Goal: Use online tool/utility

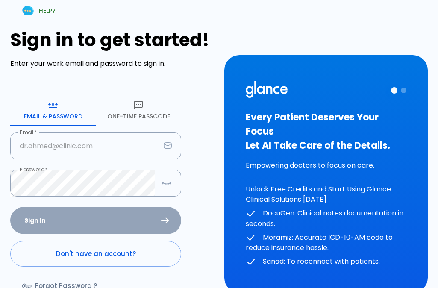
type input "[EMAIL_ADDRESS][DOMAIN_NAME]"
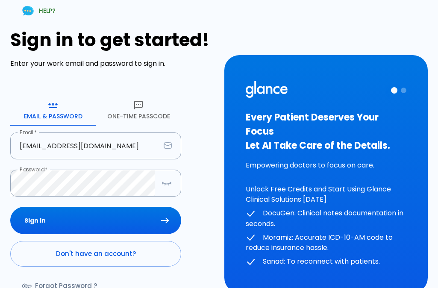
click at [58, 221] on div "Sign In Don't have an account? Forgot Password ?" at bounding box center [95, 256] width 171 height 99
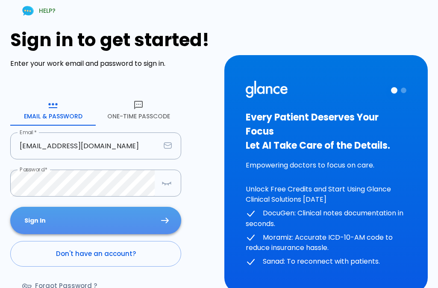
click at [156, 221] on button "Sign In" at bounding box center [95, 221] width 171 height 28
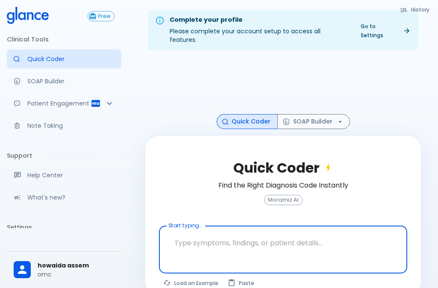
click at [253, 257] on div at bounding box center [284, 264] width 245 height 15
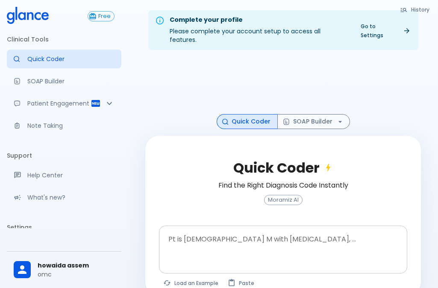
click at [200, 236] on textarea at bounding box center [283, 243] width 236 height 27
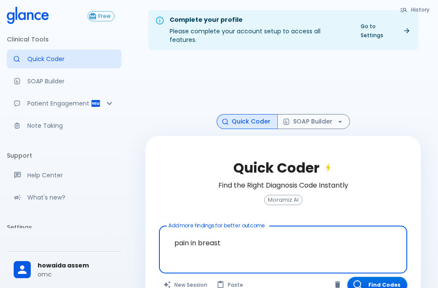
type textarea "pain in breast"
click at [380, 277] on button "Find Codes" at bounding box center [378, 285] width 60 height 16
